Goal: Check status

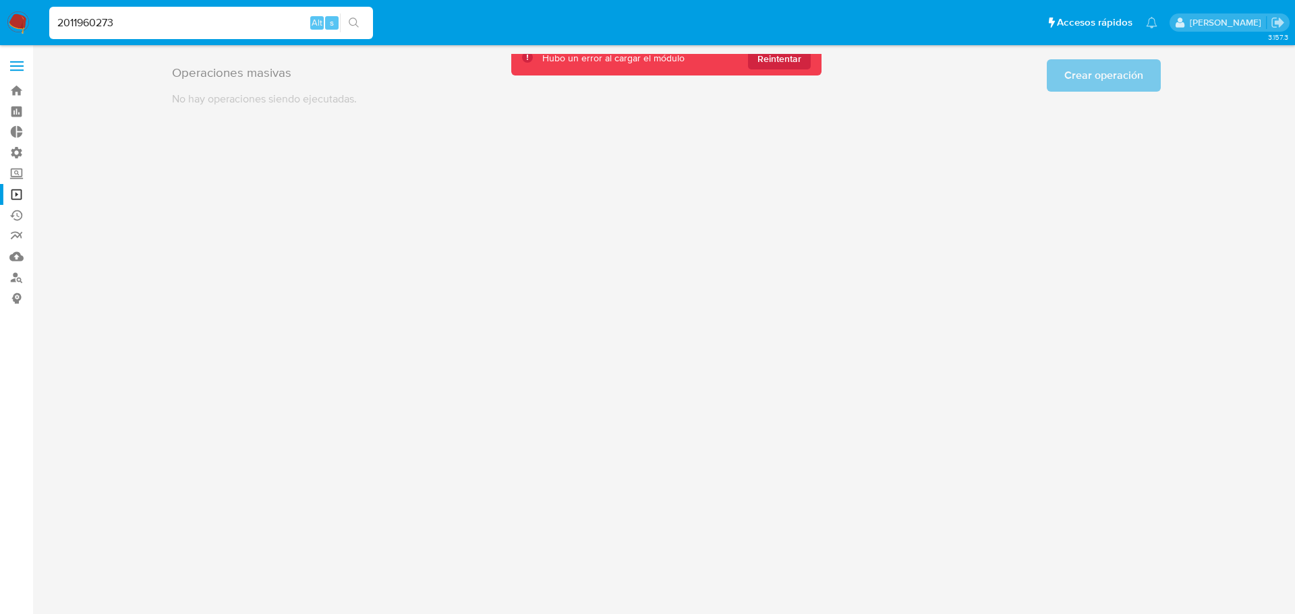
type input "2011960273"
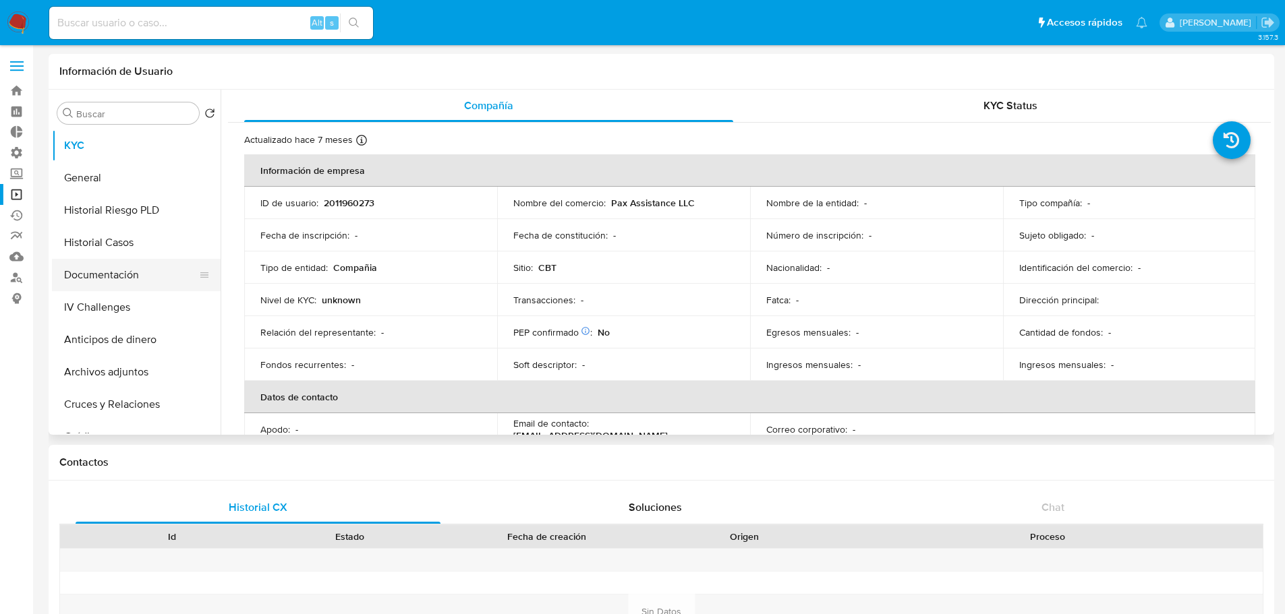
select select "10"
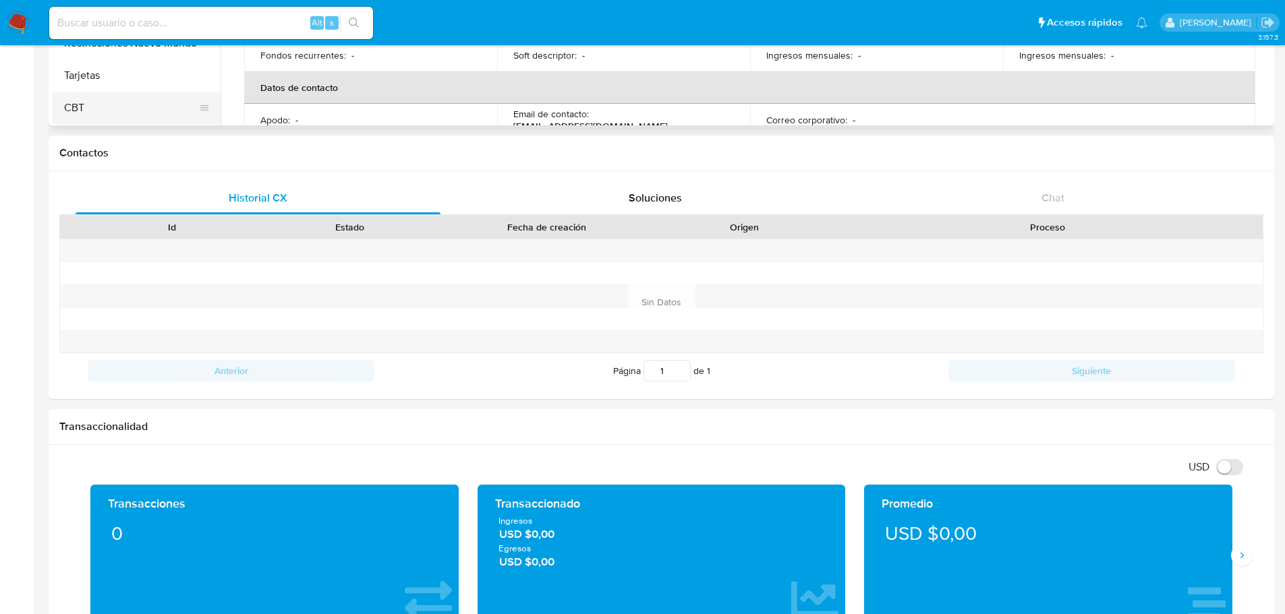
scroll to position [270, 0]
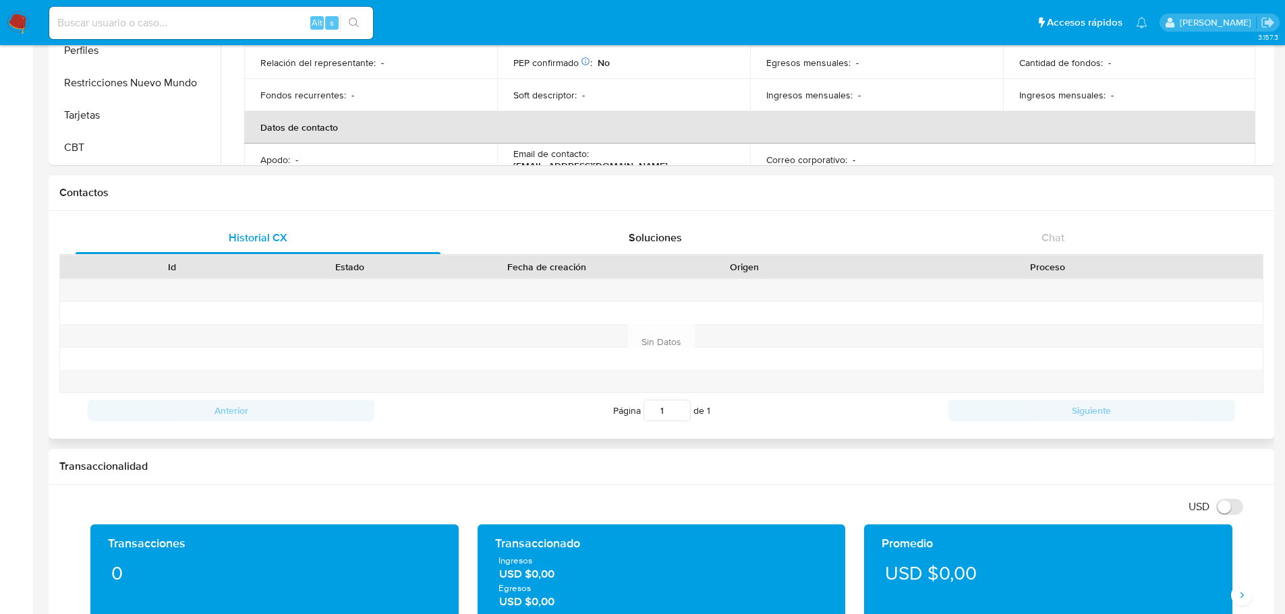
click at [117, 150] on button "CBT" at bounding box center [136, 147] width 169 height 32
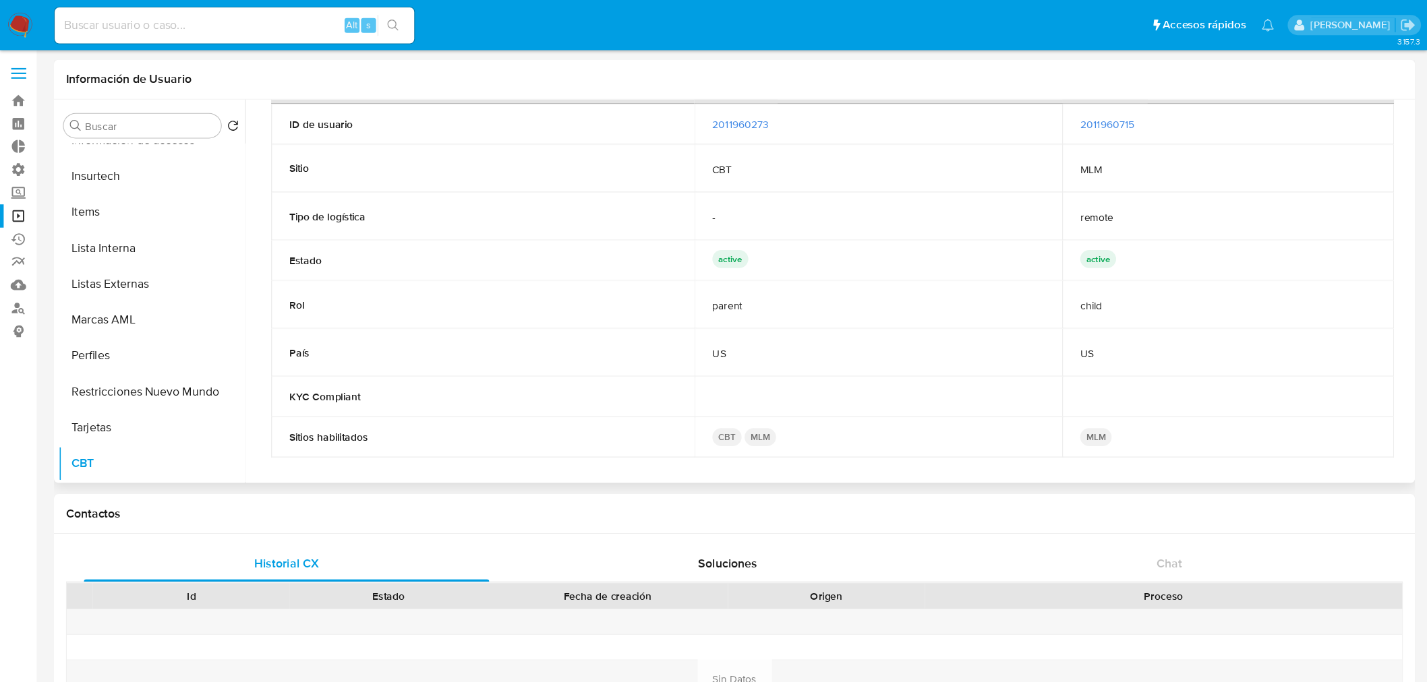
scroll to position [0, 0]
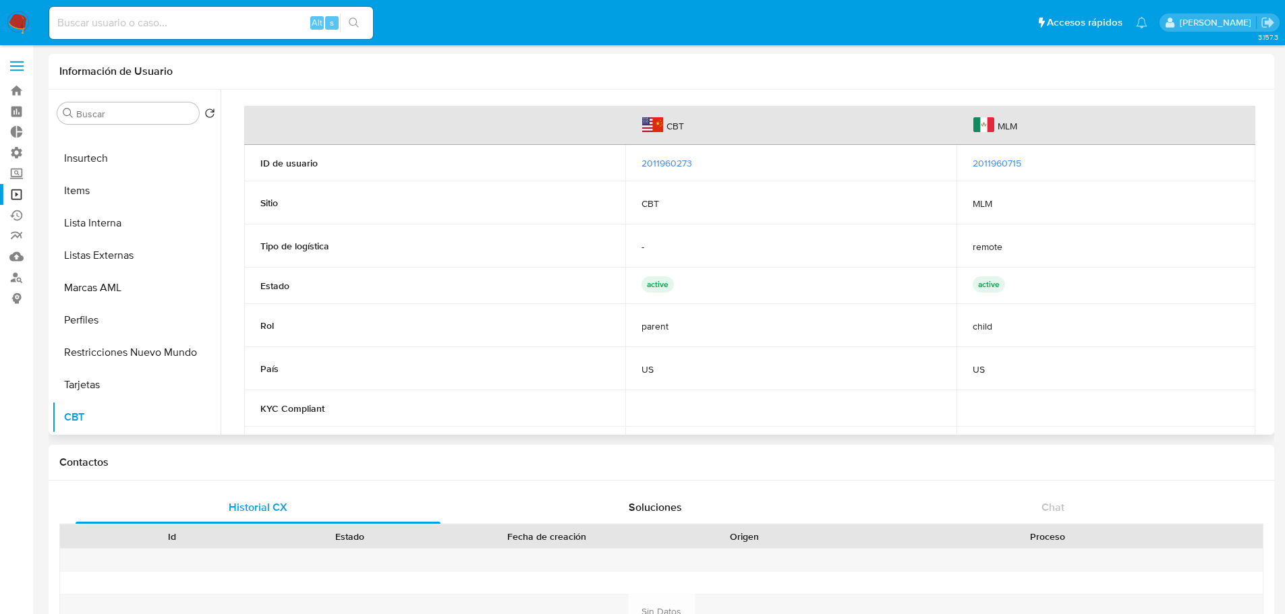
click at [233, 146] on div "CBT MLM ID de usuario 2011960273 2011960715 Sitio CBT MLM Tipo de logística - r…" at bounding box center [749, 285] width 1042 height 390
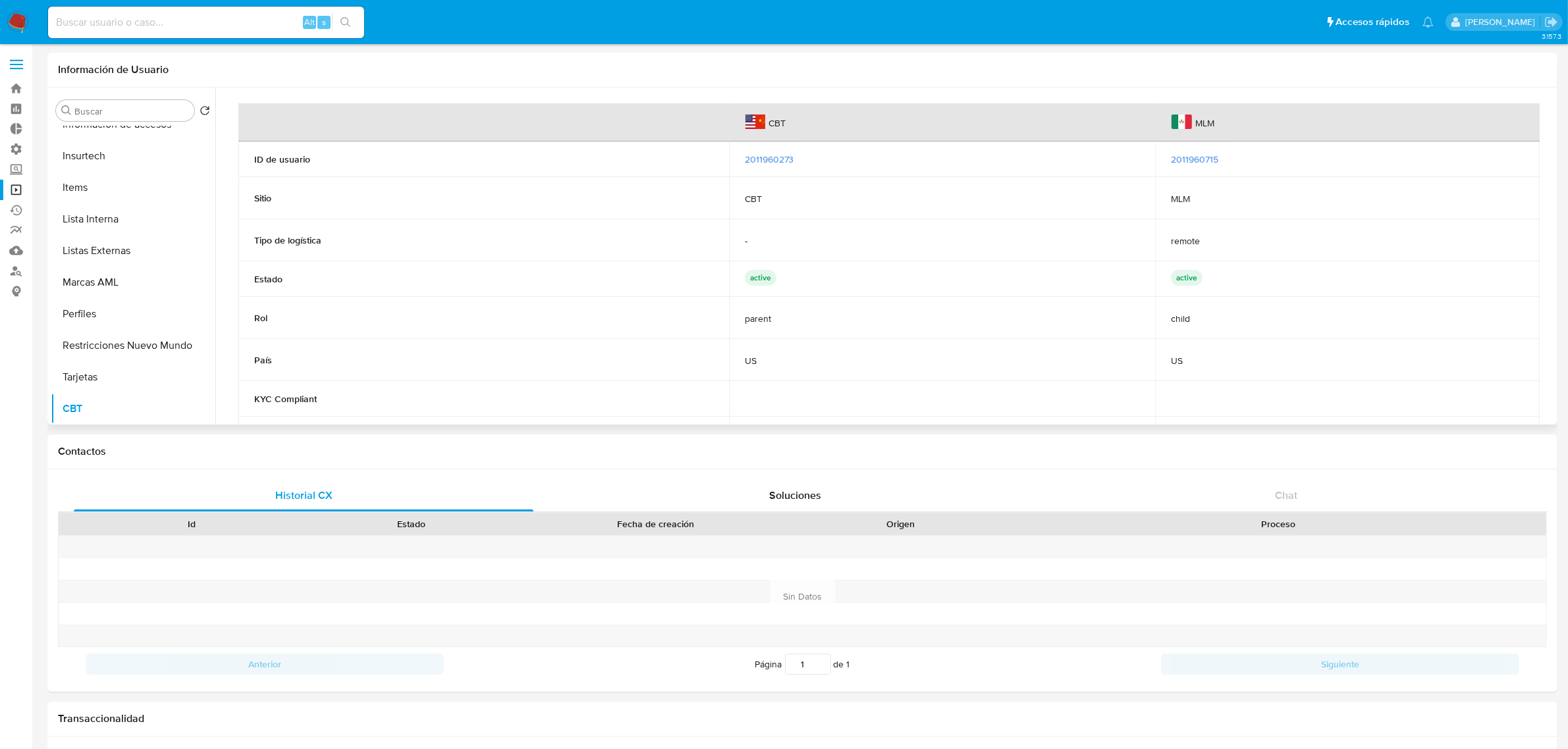
scroll to position [50, 0]
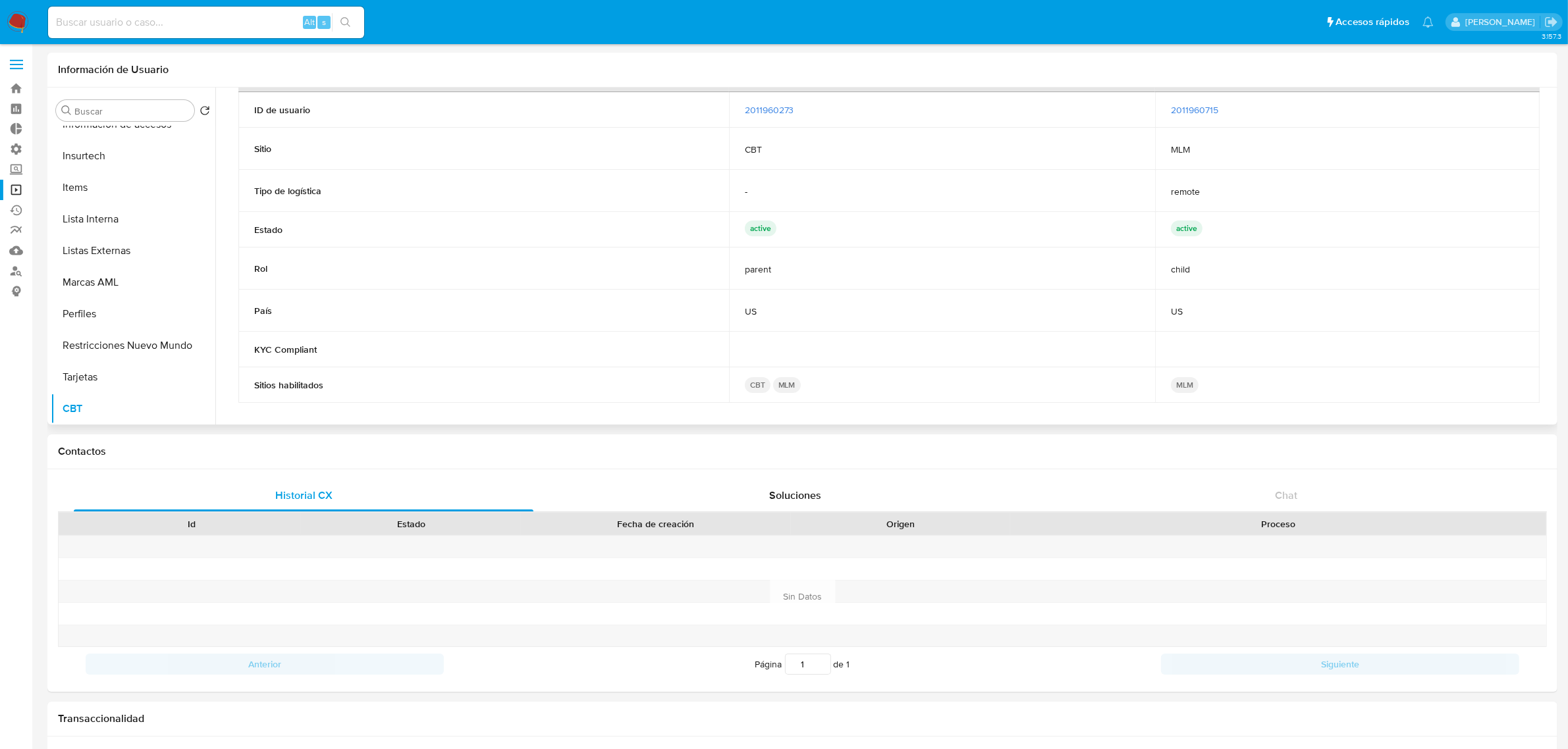
drag, startPoint x: 1555, startPoint y: 264, endPoint x: 1552, endPoint y: 252, distance: 12.4
click at [1264, 254] on div "Buscar Volver al orden por defecto KYC General Historial Riesgo PLD Historial C…" at bounding box center [803, 256] width 1510 height 337
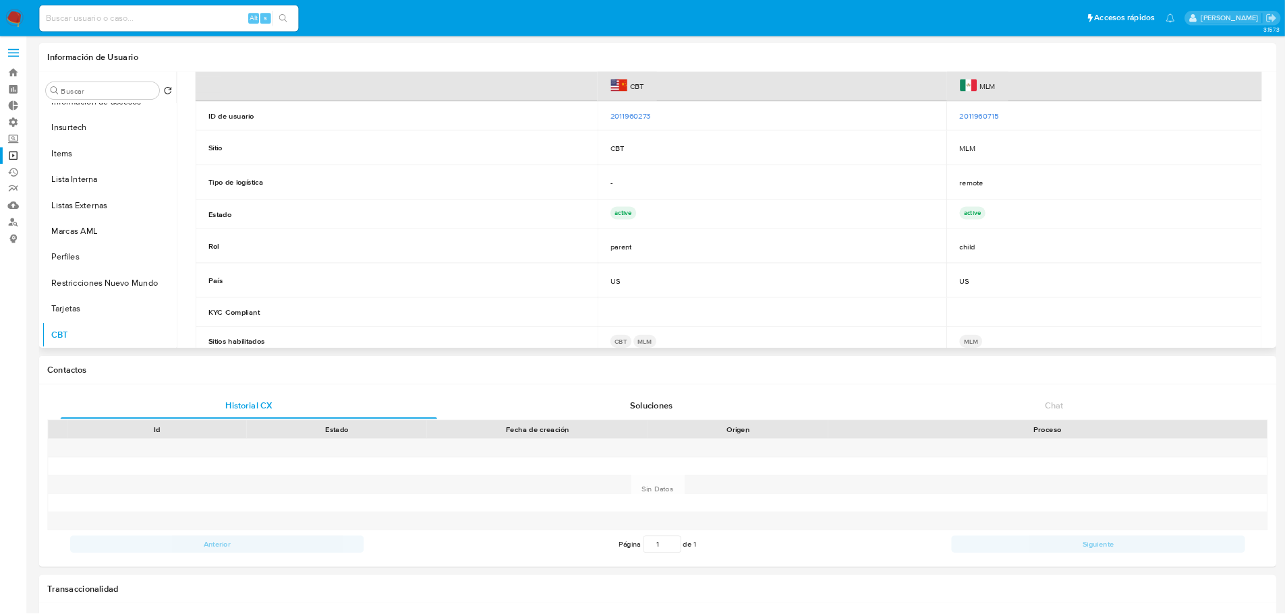
scroll to position [18, 0]
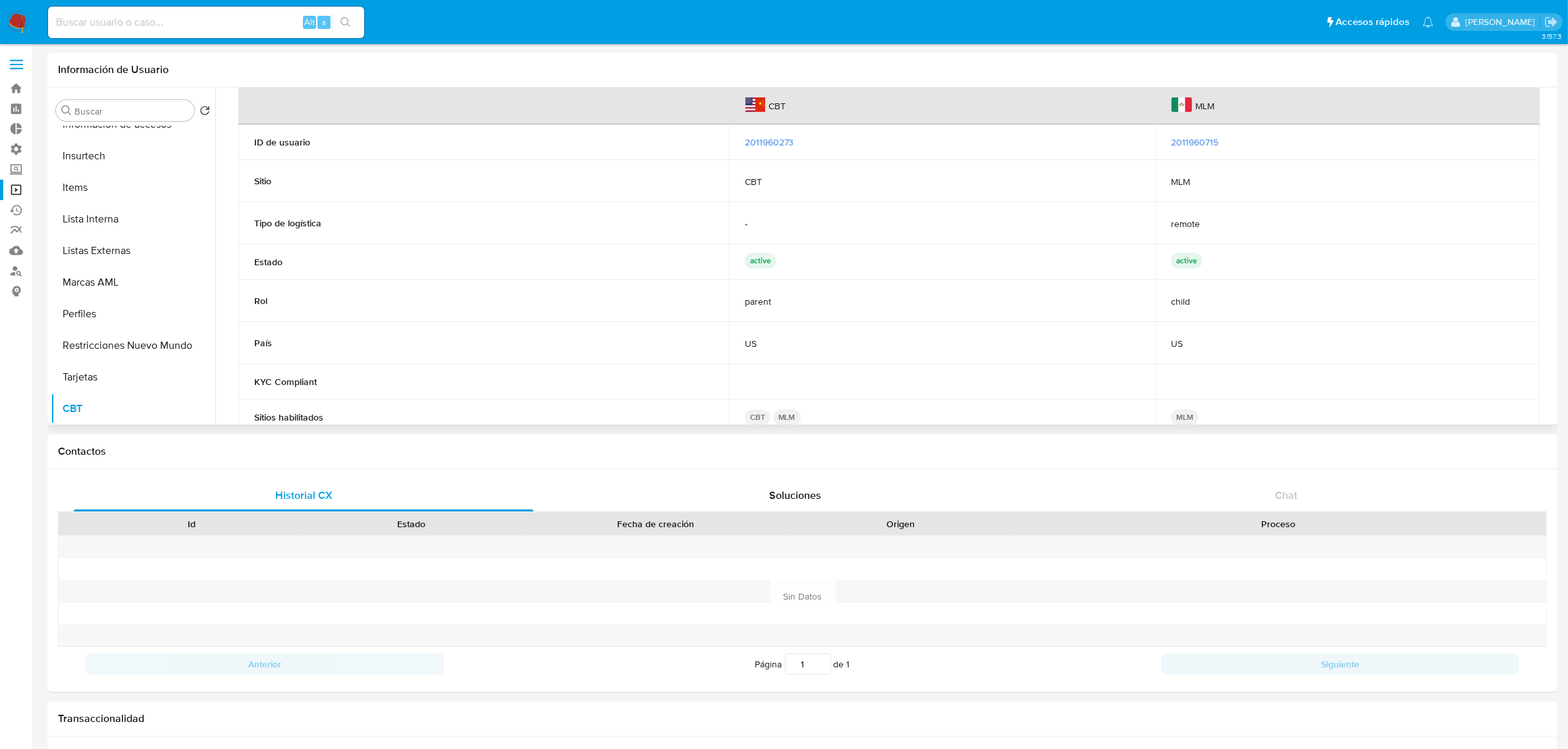
click at [800, 54] on div "Información de Usuario" at bounding box center [803, 70] width 1510 height 35
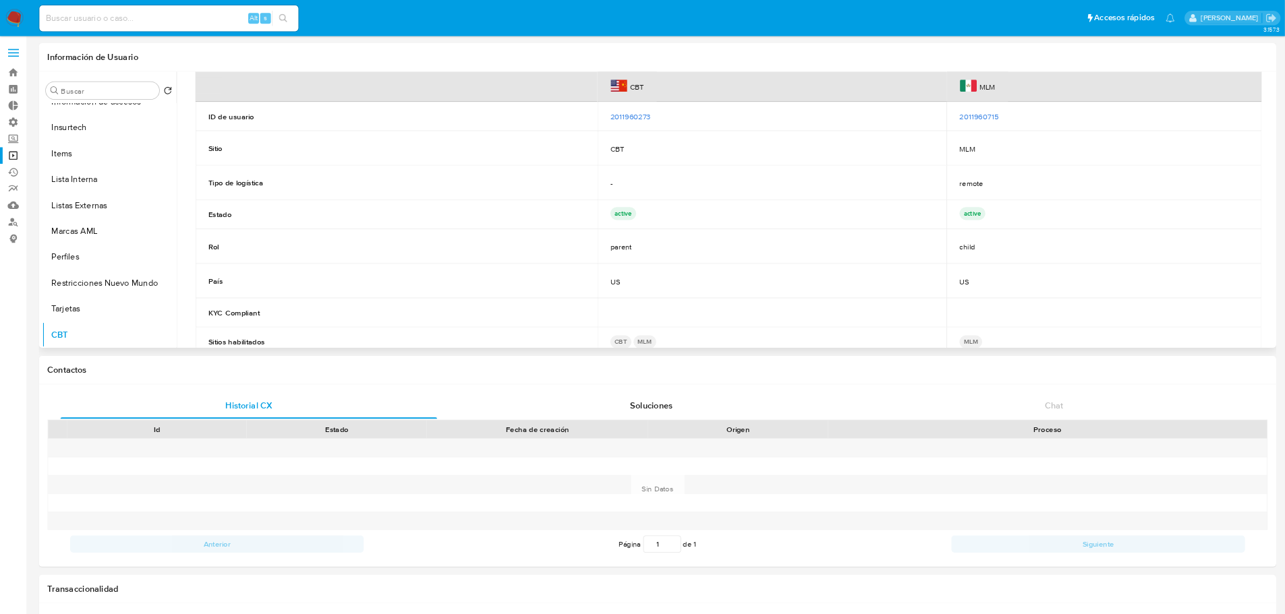
scroll to position [18, 0]
